Goal: Navigation & Orientation: Find specific page/section

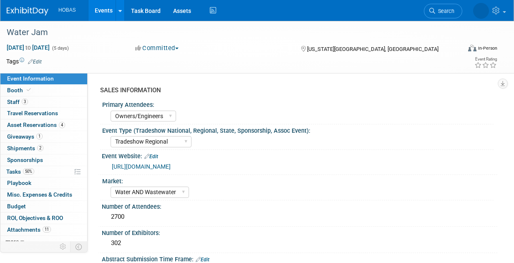
select select "Owners/Engineers"
select select "Tradeshow Regional"
select select "Water AND Wastewater"
select select "Exhibiting"
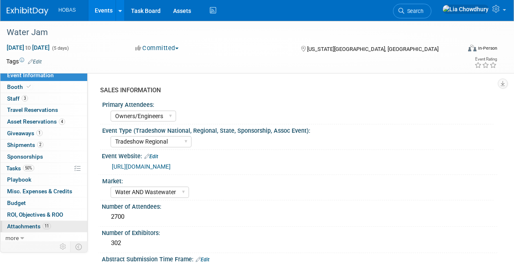
click at [35, 221] on link "11 Attachments 11" at bounding box center [43, 226] width 87 height 11
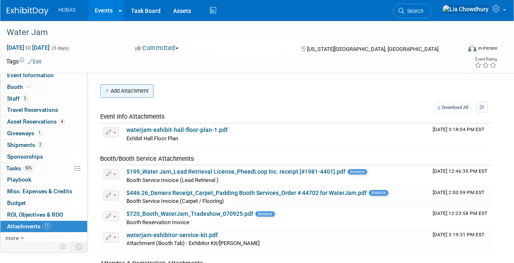
click at [136, 90] on button "Add Attachment" at bounding box center [126, 90] width 53 height 13
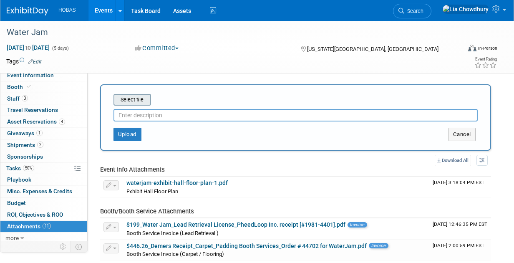
click at [137, 96] on input "file" at bounding box center [100, 100] width 99 height 10
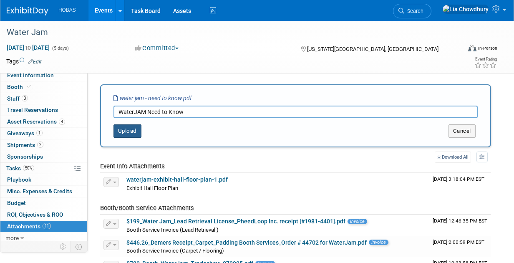
type input "WaterJAM Need to Know"
click at [127, 127] on button "Upload" at bounding box center [128, 130] width 28 height 13
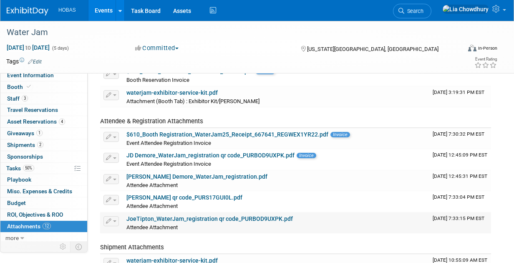
scroll to position [209, 0]
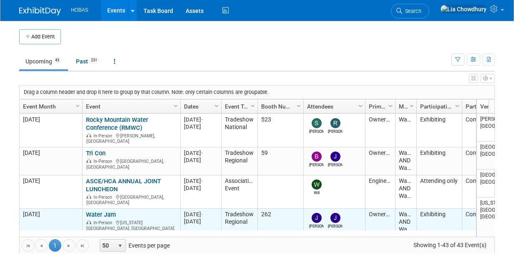
scroll to position [49, 0]
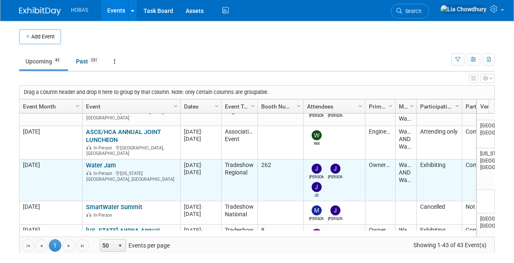
click at [107, 162] on link "Water Jam" at bounding box center [101, 166] width 30 height 8
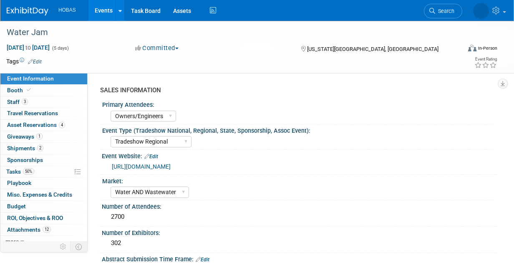
select select "Owners/Engineers"
select select "Tradeshow Regional"
select select "Water AND Wastewater"
select select "Exhibiting"
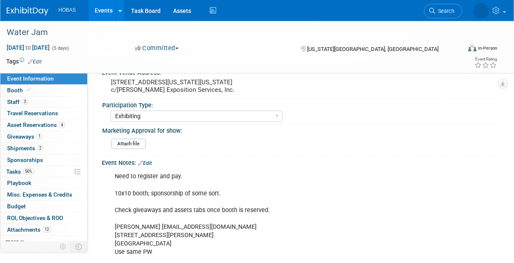
scroll to position [376, 0]
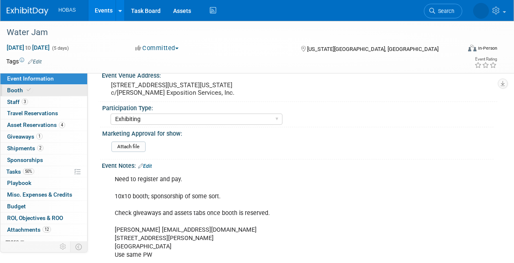
click at [8, 94] on link "Booth" at bounding box center [43, 90] width 87 height 11
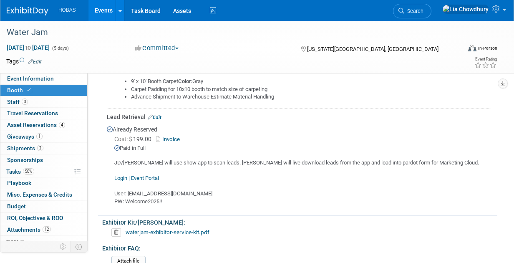
scroll to position [543, 0]
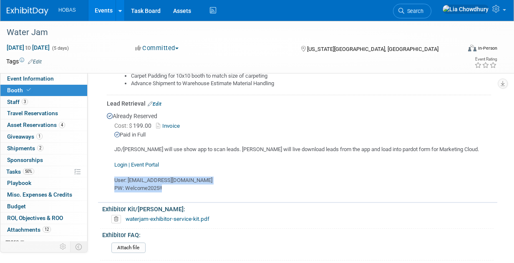
drag, startPoint x: 167, startPoint y: 171, endPoint x: 113, endPoint y: 161, distance: 55.1
click at [113, 161] on div "JD/Jeff will use show app to scan leads. Rebecca will live download leads from …" at bounding box center [299, 165] width 385 height 53
copy div "User: lchowdhury@hobaspipe.com PW: Welcome2025!!"
click at [101, 11] on link "Events" at bounding box center [104, 10] width 30 height 21
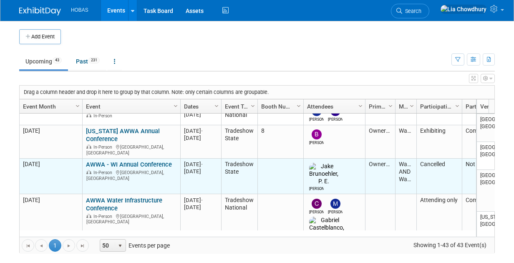
scroll to position [99, 0]
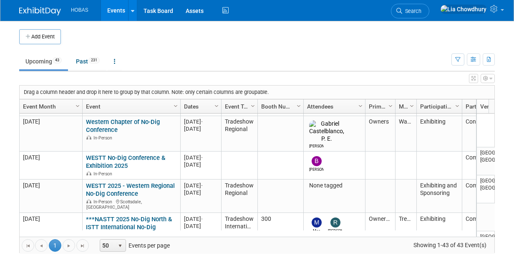
scroll to position [844, 0]
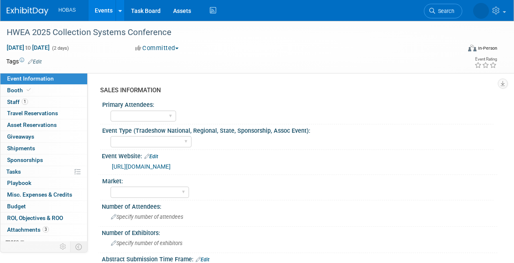
select select "Exhibiting and Sponsoring"
click at [100, 14] on link "Events" at bounding box center [104, 10] width 30 height 21
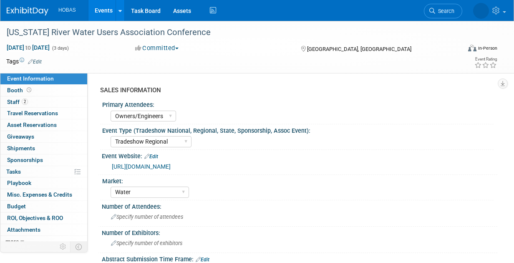
select select "Owners/Engineers"
select select "Tradeshow Regional"
select select "Water"
select select "Exhibiting"
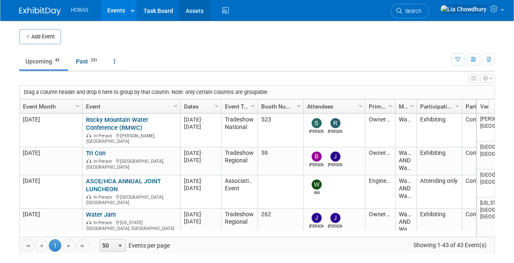
click at [190, 13] on link "Assets" at bounding box center [195, 10] width 30 height 21
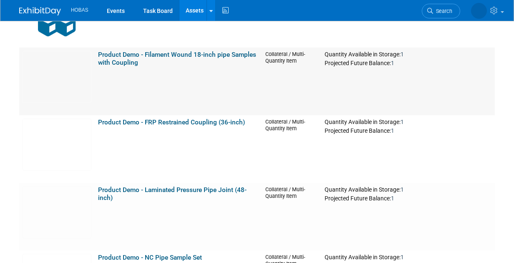
scroll to position [2547, 0]
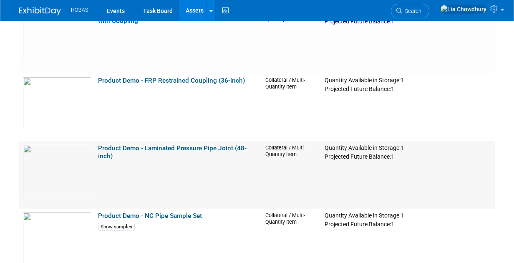
click at [222, 144] on link "Product Demo - Laminated Pressure Pipe Joint (48-inch)" at bounding box center [172, 152] width 149 height 16
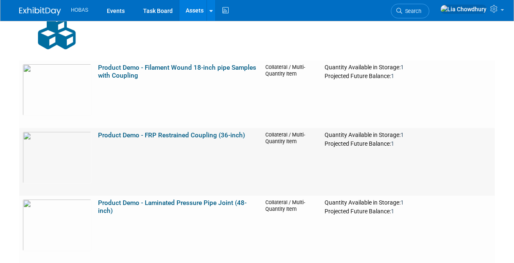
scroll to position [2506, 0]
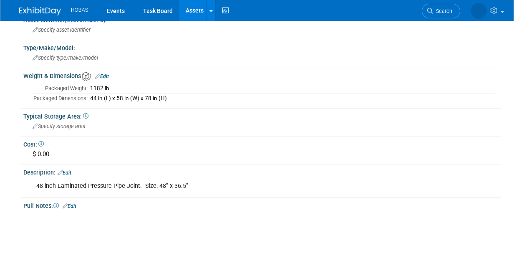
scroll to position [209, 0]
